Goal: Task Accomplishment & Management: Complete application form

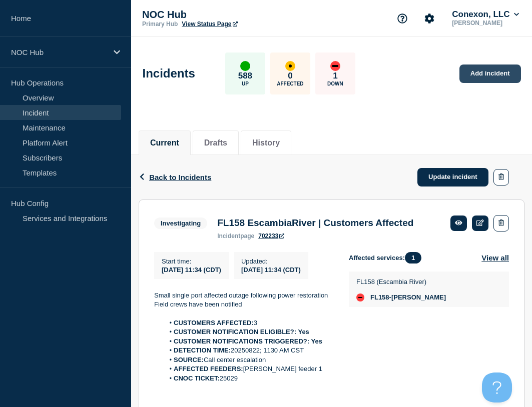
click at [475, 81] on link "Add incident" at bounding box center [490, 74] width 62 height 19
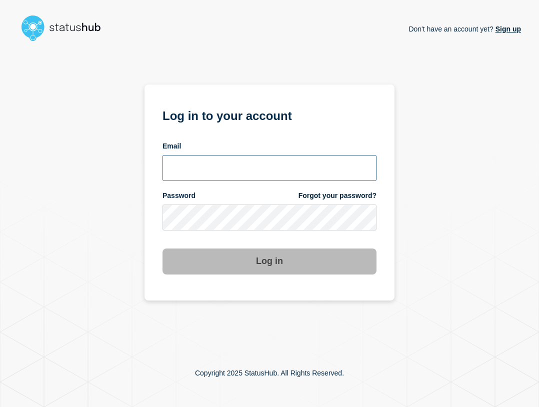
type input "ben.velasco@conexon.us"
click at [273, 175] on input "ben.velasco@conexon.us" at bounding box center [270, 168] width 214 height 26
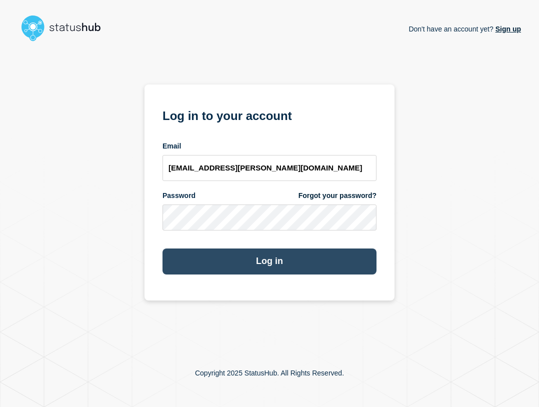
click at [279, 261] on button "Log in" at bounding box center [270, 262] width 214 height 26
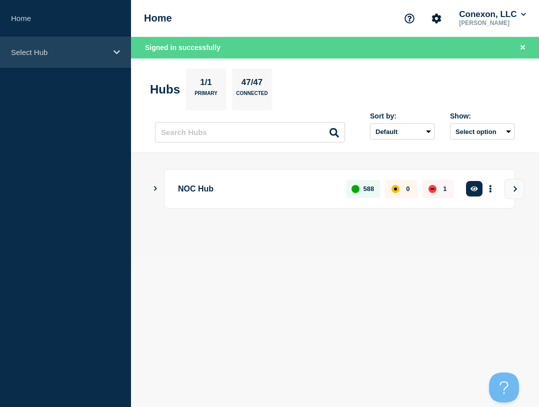
drag, startPoint x: 87, startPoint y: 57, endPoint x: 86, endPoint y: 66, distance: 9.1
click at [86, 57] on div "Select Hub" at bounding box center [65, 52] width 131 height 31
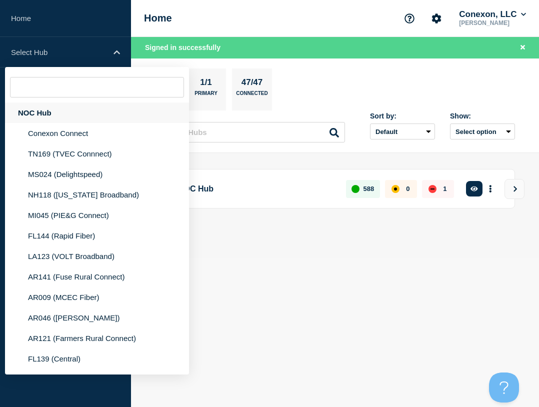
click at [82, 116] on div "NOC Hub" at bounding box center [97, 113] width 184 height 21
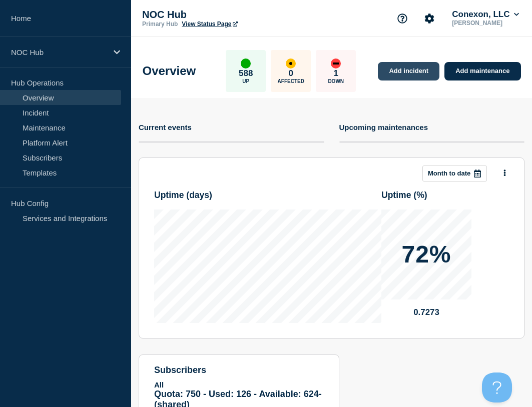
click at [422, 70] on link "Add incident" at bounding box center [409, 71] width 62 height 19
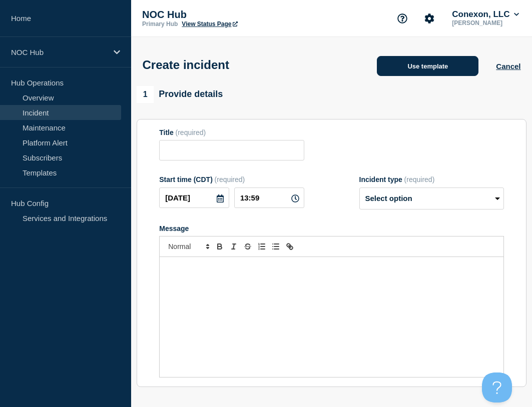
click at [419, 70] on button "Use template" at bounding box center [428, 66] width 102 height 20
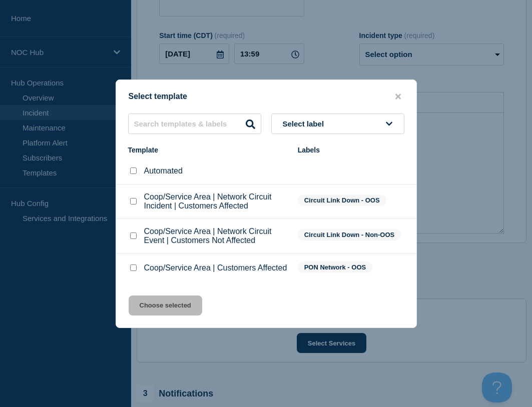
scroll to position [150, 0]
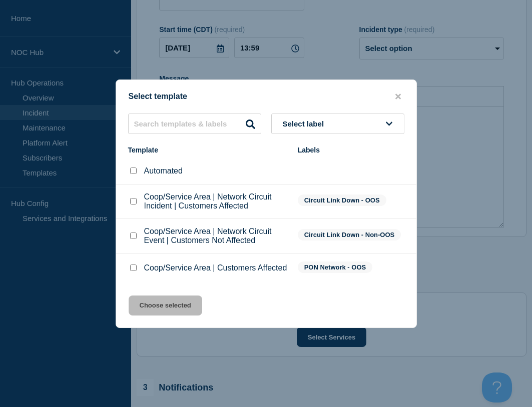
click at [133, 234] on input "Coop/Service Area | Network Circuit Event | Customers Not Affected checkbox" at bounding box center [133, 236] width 7 height 7
checkbox input "true"
click at [170, 308] on button "Choose selected" at bounding box center [166, 306] width 74 height 20
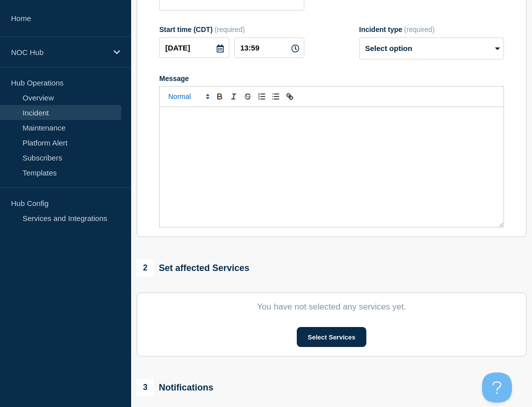
type input "Coop/Service Area | Network Circuit Event | Customers Not Affected"
select select "investigating"
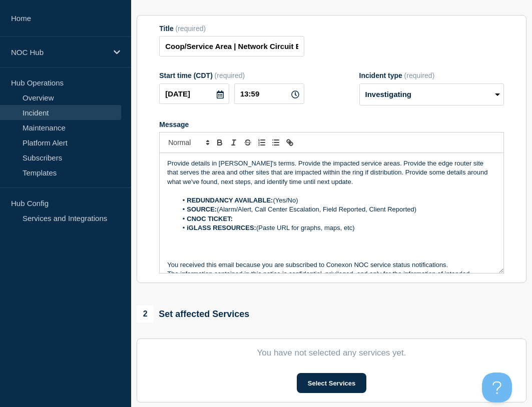
scroll to position [0, 0]
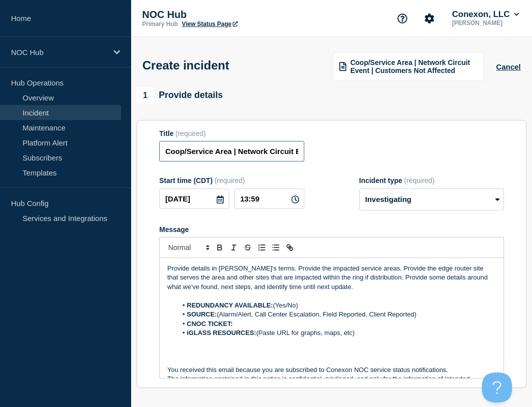
drag, startPoint x: 230, startPoint y: 151, endPoint x: 157, endPoint y: 153, distance: 73.1
click at [157, 152] on section "Title (required) Coop/Service Area | Network Circuit Event | Customers Not Affe…" at bounding box center [332, 254] width 390 height 269
type input "CO106 MountainView | Network Circuit Event | Customers Not Affected"
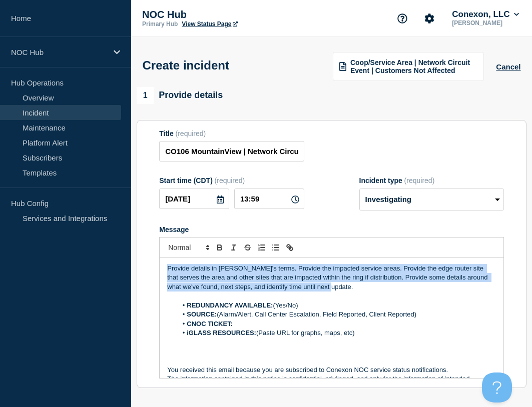
drag, startPoint x: 326, startPoint y: 291, endPoint x: 94, endPoint y: 250, distance: 235.1
click at [94, 250] on div "Home NOC Hub Hub Operations Overview Incident Maintenance Platform Alert Subscr…" at bounding box center [266, 349] width 532 height 699
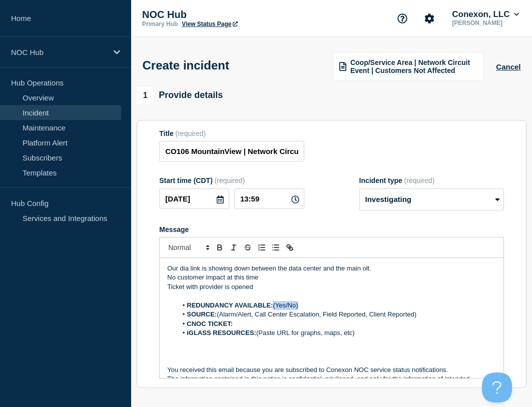
drag, startPoint x: 309, startPoint y: 309, endPoint x: 275, endPoint y: 308, distance: 34.5
click at [275, 308] on li "REDUNDANCY AVAILABLE: (Yes/No)" at bounding box center [336, 305] width 319 height 9
click at [311, 284] on div "Our dia link is showing down between the data center and the main olt. No custo…" at bounding box center [332, 318] width 344 height 120
click at [311, 284] on p "Ticket with provider is opened" at bounding box center [331, 287] width 329 height 9
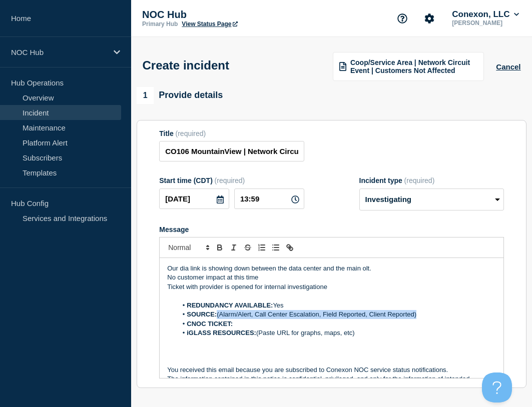
drag, startPoint x: 218, startPoint y: 317, endPoint x: 424, endPoint y: 319, distance: 205.6
click at [424, 319] on li "SOURCE: (Alarm/Alert, Call Center Escalation, Field Reported, Client Reported)" at bounding box center [336, 314] width 319 height 9
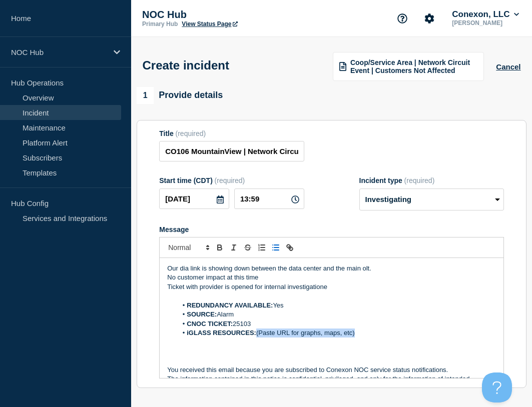
drag, startPoint x: 258, startPoint y: 333, endPoint x: 377, endPoint y: 334, distance: 119.1
click at [377, 334] on li "iGLASS RESOURCES: (Paste URL for graphs, maps, etc)" at bounding box center [336, 333] width 319 height 9
click at [270, 337] on li "iGLASS RESOURCES: Graph" at bounding box center [336, 333] width 319 height 9
paste input "[URL][DOMAIN_NAME]"
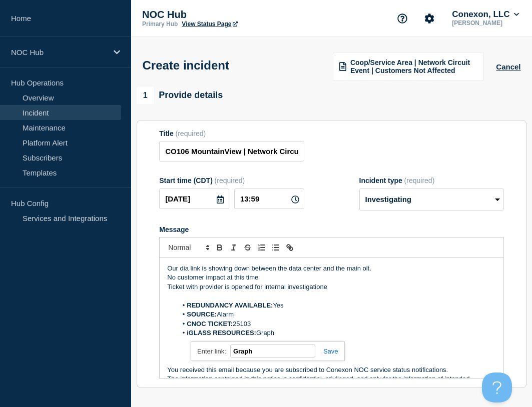
type input "[URL][DOMAIN_NAME]"
click at [370, 134] on div "Title (required) CO106 MountainView | Network Circuit Event | Customers Not Aff…" at bounding box center [331, 146] width 345 height 33
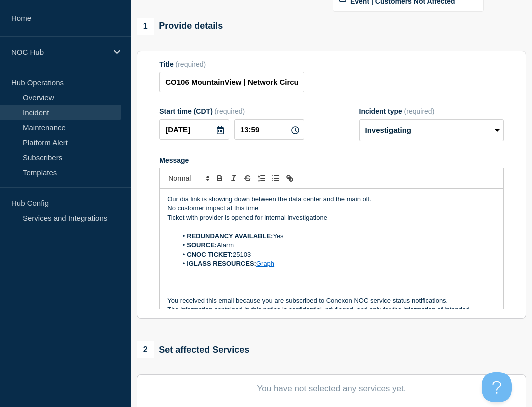
scroll to position [250, 0]
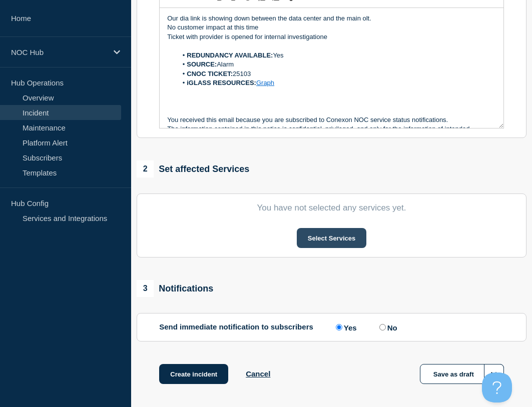
click at [325, 237] on button "Select Services" at bounding box center [332, 238] width 70 height 20
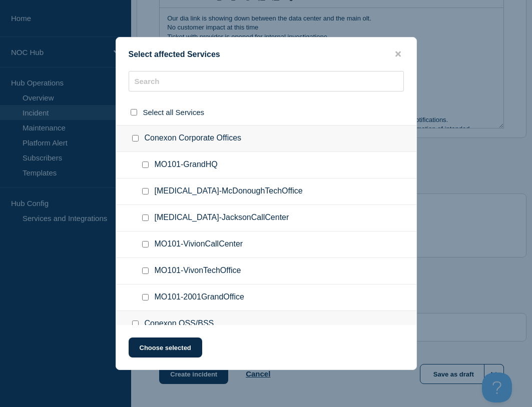
click at [276, 72] on div "Select affected Services Select all Services Conexon Corporate Offices MO101-Gr…" at bounding box center [266, 203] width 301 height 333
click at [273, 83] on input "text" at bounding box center [266, 81] width 275 height 21
type input "Coree"
checkbox input "true"
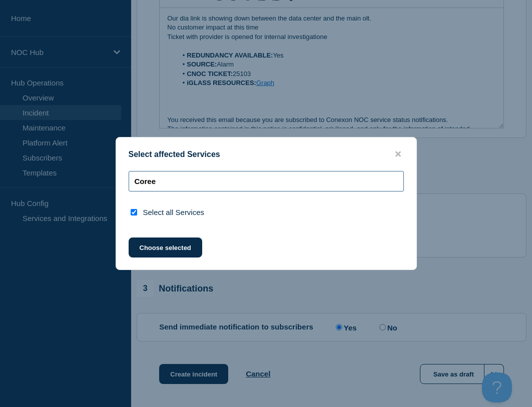
type input "Core"
checkbox input "false"
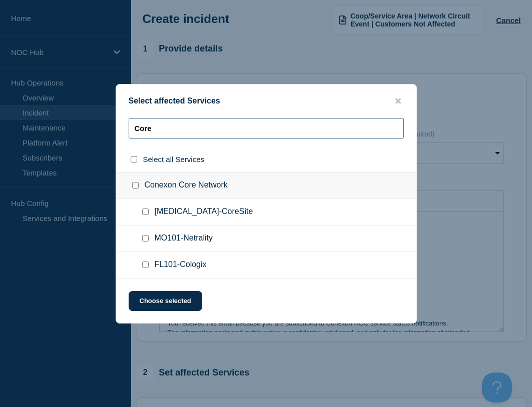
scroll to position [0, 0]
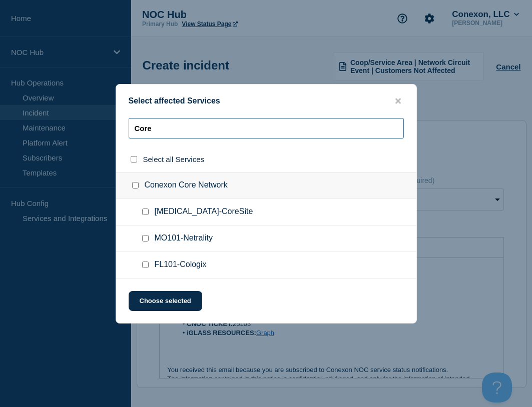
click at [181, 128] on input "Core" at bounding box center [266, 128] width 275 height 21
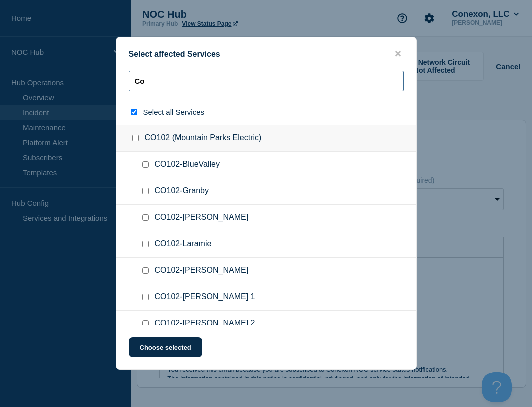
type input "Co="
checkbox input "true"
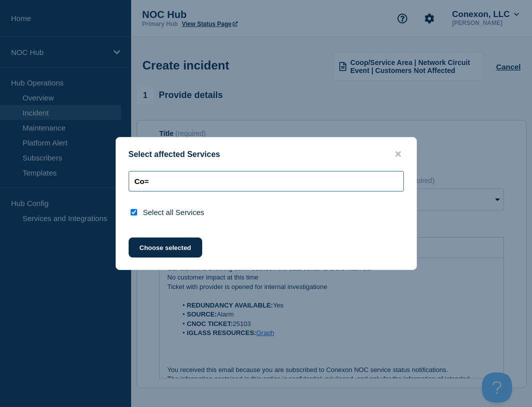
type input "Co"
checkbox input "false"
type input "C"
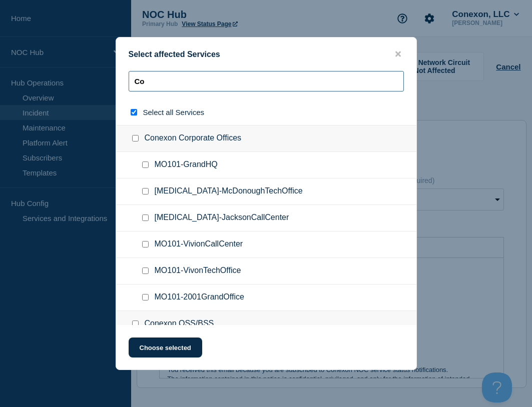
type input "Coi"
checkbox input "true"
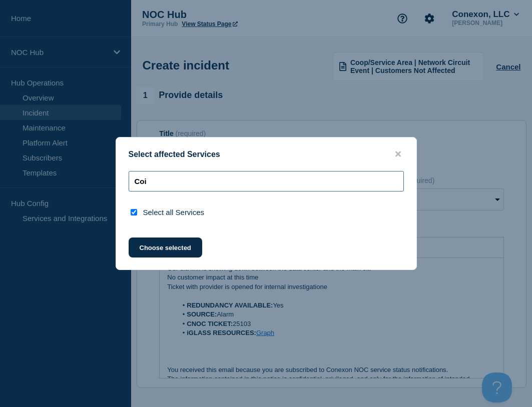
type input "Co"
checkbox input "false"
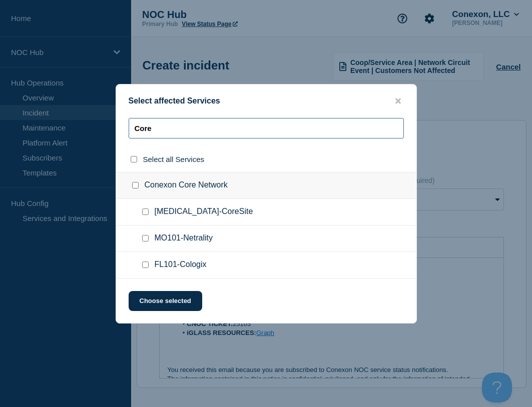
type input "Core"
click at [145, 240] on input "MO101-Netrality checkbox" at bounding box center [145, 238] width 7 height 7
checkbox input "true"
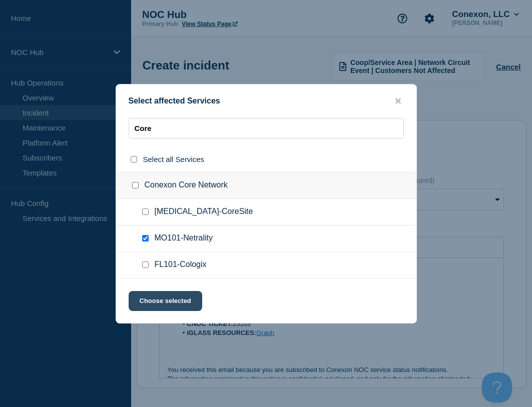
click at [173, 306] on button "Choose selected" at bounding box center [166, 301] width 74 height 20
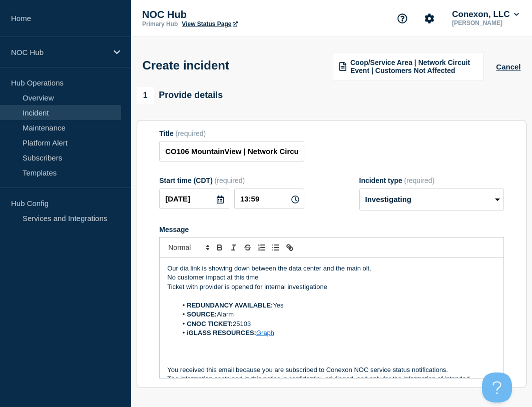
click at [187, 271] on p "Our dia link is showing down between the data center and the main olt." at bounding box center [331, 268] width 329 height 9
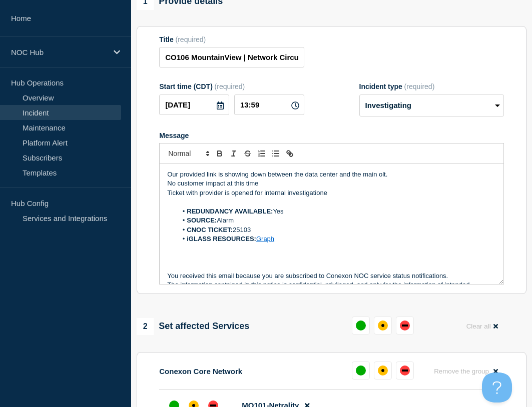
scroll to position [250, 0]
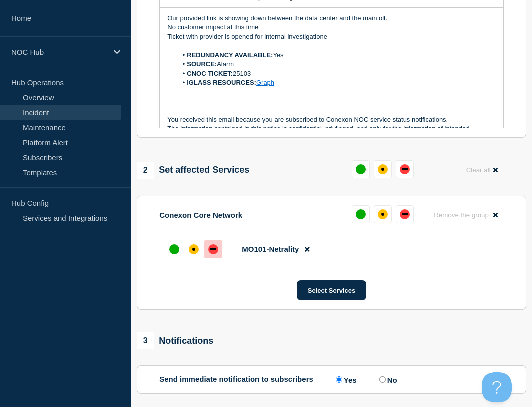
click at [213, 254] on div "down" at bounding box center [213, 250] width 10 height 10
click at [333, 294] on button "Select Services" at bounding box center [332, 291] width 70 height 20
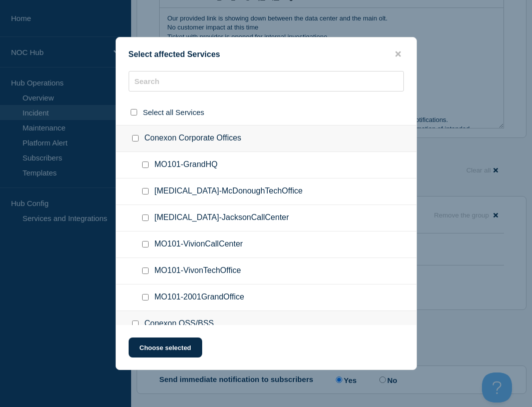
click at [401, 55] on button "close button" at bounding box center [398, 55] width 12 height 10
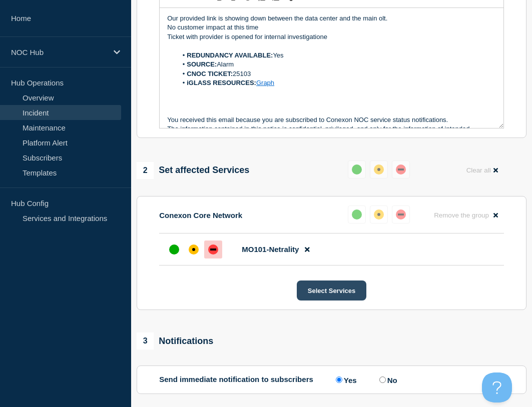
scroll to position [346, 0]
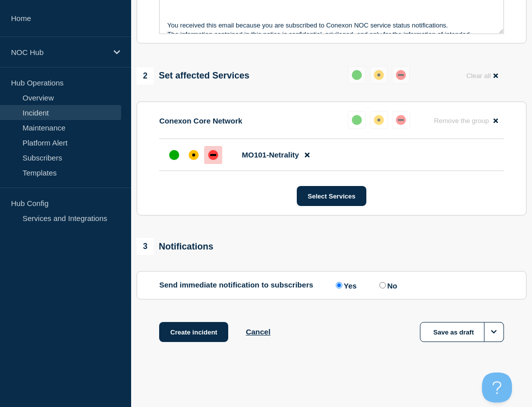
click at [214, 326] on button "Create incident" at bounding box center [193, 332] width 69 height 20
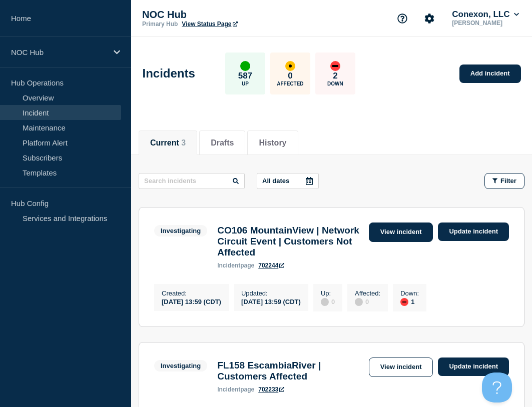
click at [405, 232] on link "View incident" at bounding box center [401, 233] width 65 height 20
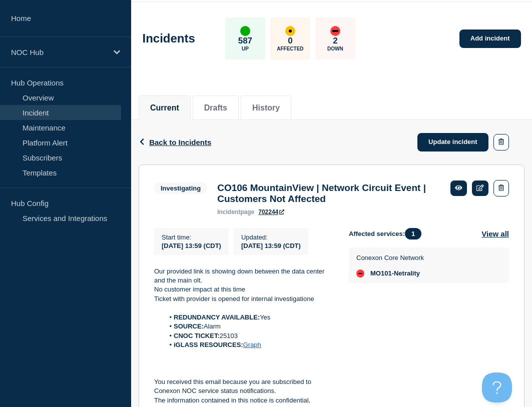
scroll to position [50, 0]
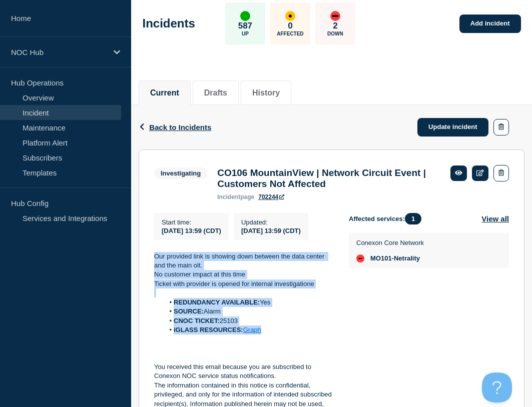
drag, startPoint x: 218, startPoint y: 321, endPoint x: 154, endPoint y: 269, distance: 82.5
click at [154, 269] on div "Our provided link is showing down between the data center and the main olt. No …" at bounding box center [243, 340] width 179 height 176
copy div "Our provided link is showing down between the data center and the main olt. No …"
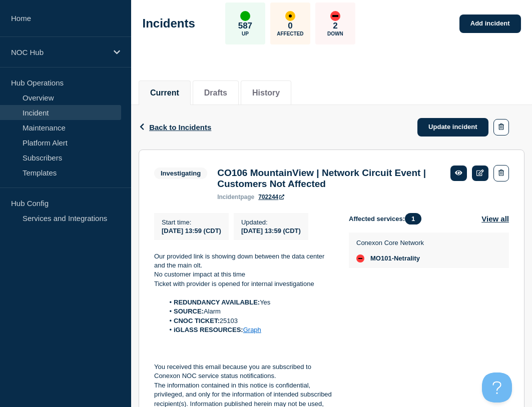
click at [398, 71] on div "Current Drafts History" at bounding box center [332, 88] width 386 height 34
click at [68, 118] on link "Incident" at bounding box center [60, 112] width 121 height 15
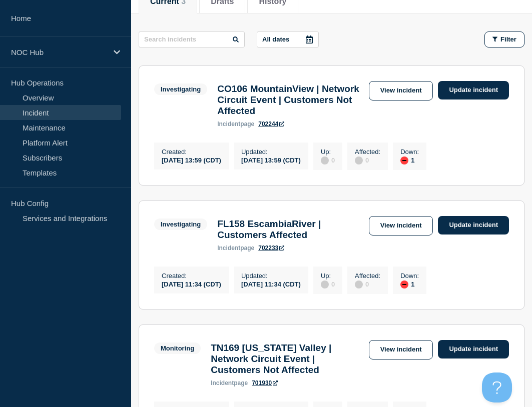
scroll to position [150, 0]
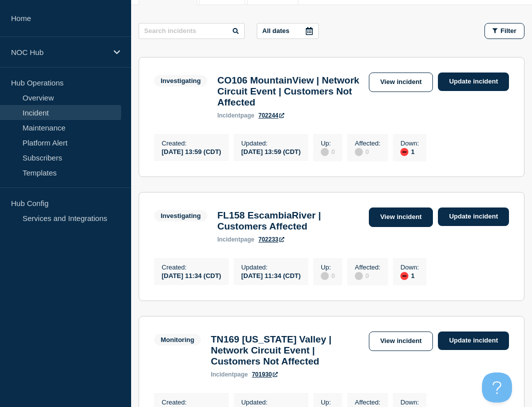
click at [397, 227] on link "View incident" at bounding box center [401, 218] width 65 height 20
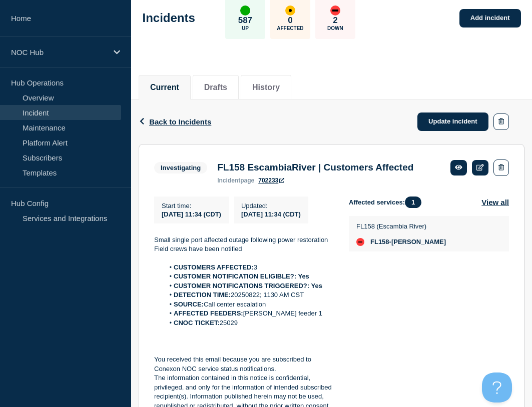
scroll to position [141, 0]
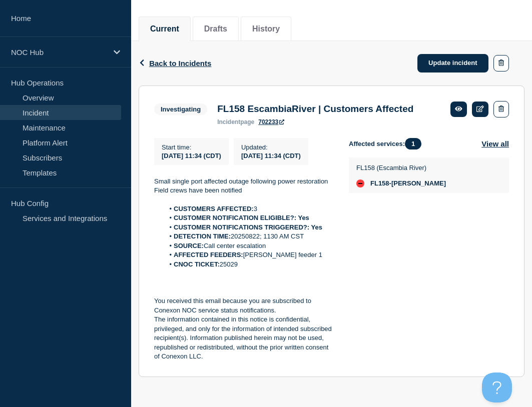
drag, startPoint x: 256, startPoint y: 266, endPoint x: 174, endPoint y: 209, distance: 99.9
click at [174, 209] on ol "CUSTOMERS AFFECTED: 3 CUSTOMER NOTIFICATION ELIGIBLE?: Yes CUSTOMER NOTIFICATIO…" at bounding box center [243, 237] width 179 height 65
copy ol "CUSTOMERS AFFECTED: 3 CUSTOMER NOTIFICATION ELIGIBLE?: Yes CUSTOMER NOTIFICATIO…"
click at [448, 54] on link "Update incident" at bounding box center [452, 63] width 71 height 19
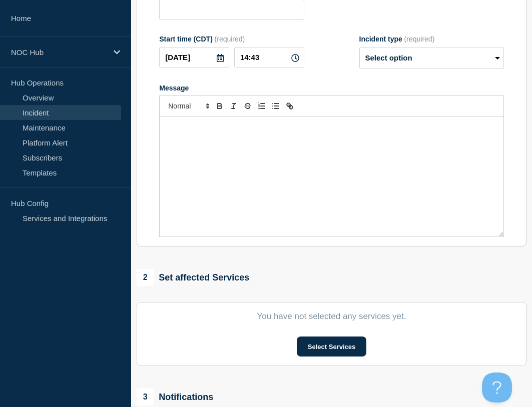
type input "FL158 EscambiaRiver | Customers Affected"
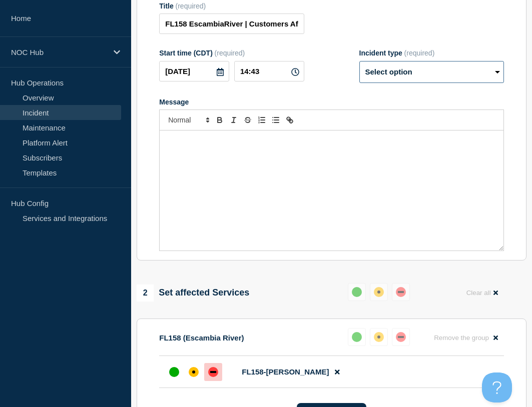
click at [447, 83] on select "Select option Investigating Identified Monitoring Resolved" at bounding box center [431, 72] width 145 height 22
select select "identified"
click at [359, 82] on select "Select option Investigating Identified Monitoring Resolved" at bounding box center [431, 72] width 145 height 22
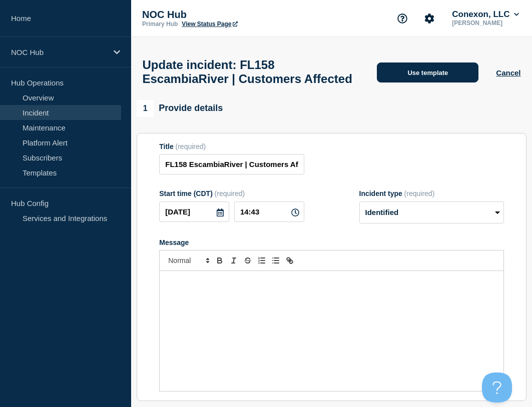
click at [414, 72] on div "Update incident: FL158 EscambiaRiver | Customers Affected Use template Cancel" at bounding box center [331, 68] width 401 height 63
click at [411, 78] on button "Use template" at bounding box center [428, 73] width 102 height 20
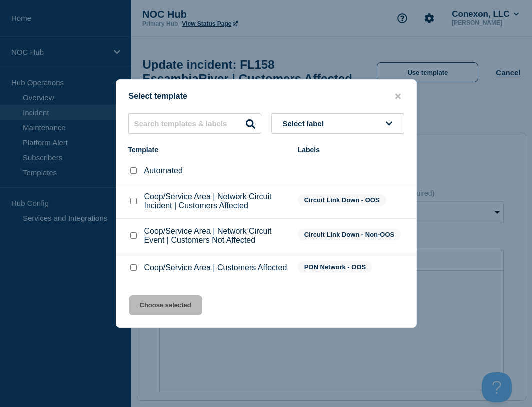
click at [134, 268] on input "Coop/Service Area | Customers Affected checkbox" at bounding box center [133, 268] width 7 height 7
checkbox input "true"
drag, startPoint x: 161, startPoint y: 309, endPoint x: 414, endPoint y: 269, distance: 256.4
click at [162, 310] on button "Choose selected" at bounding box center [166, 306] width 74 height 20
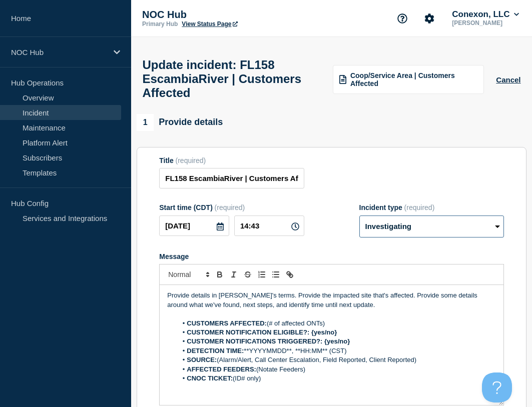
click at [437, 236] on select "Select option Investigating Identified Monitoring Resolved" at bounding box center [431, 227] width 145 height 22
select select "identified"
click at [359, 223] on select "Select option Investigating Identified Monitoring Resolved" at bounding box center [431, 227] width 145 height 22
drag, startPoint x: 267, startPoint y: 336, endPoint x: 184, endPoint y: 329, distance: 83.3
click at [184, 329] on ol "CUSTOMERS AFFECTED: (# of affected ONTs) CUSTOMER NOTIFICATION ELIGIBLE?: {yes/…" at bounding box center [331, 351] width 329 height 65
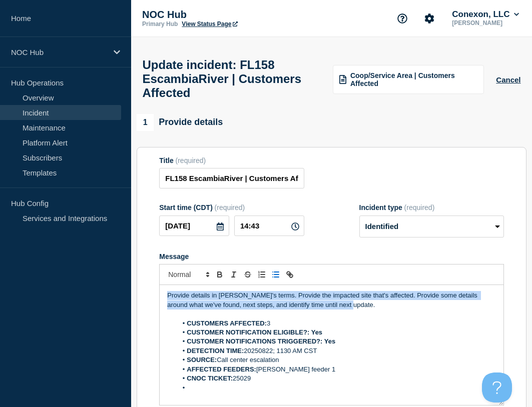
drag, startPoint x: 346, startPoint y: 313, endPoint x: 156, endPoint y: 292, distance: 191.8
click at [156, 292] on section "Title (required) FL158 EscambiaRiver | Customers Affected Start time (CDT) (req…" at bounding box center [332, 281] width 390 height 269
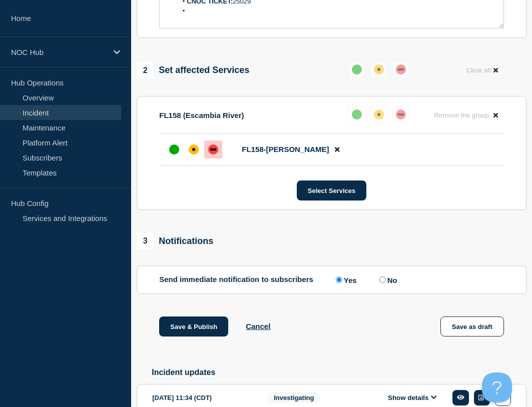
scroll to position [438, 0]
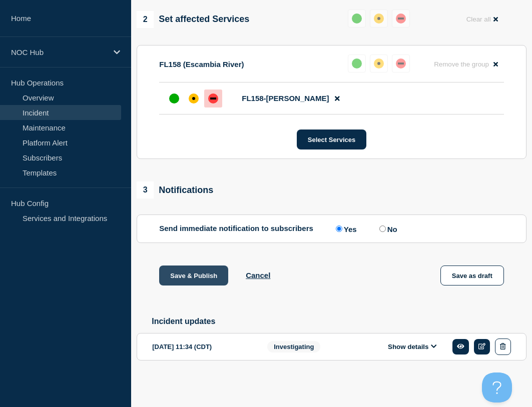
click at [187, 274] on button "Save & Publish" at bounding box center [193, 276] width 69 height 20
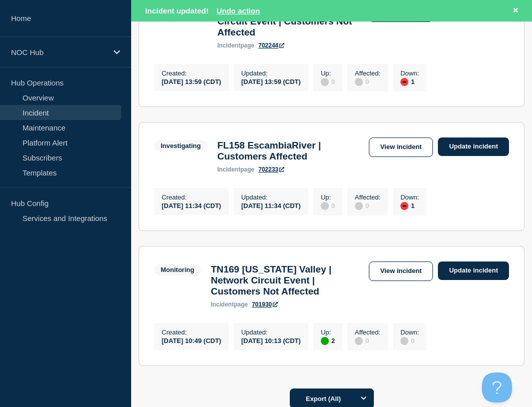
scroll to position [250, 0]
